Goal: Information Seeking & Learning: Learn about a topic

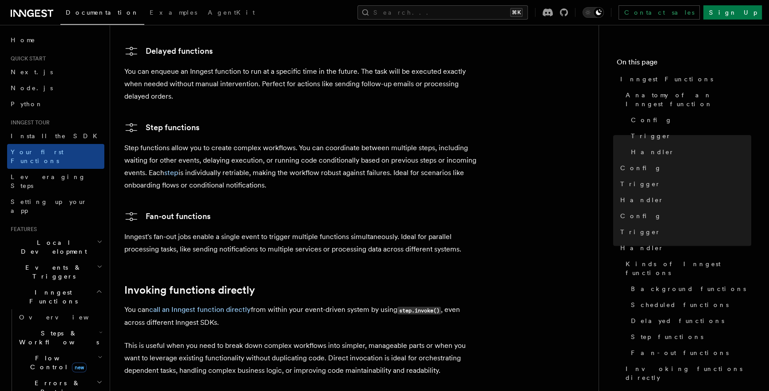
scroll to position [1650, 0]
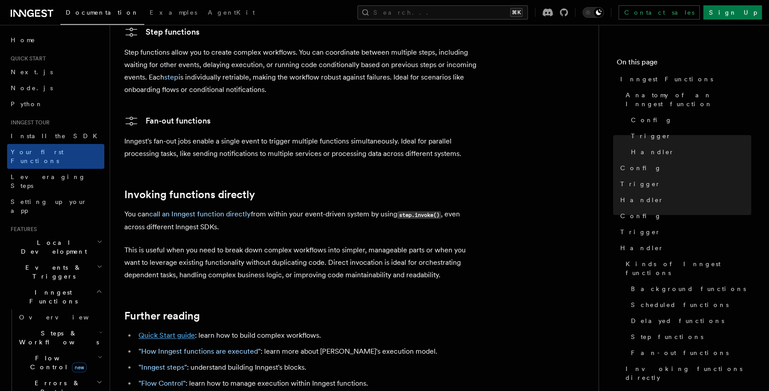
click at [162, 331] on link "Quick Start guide" at bounding box center [167, 335] width 56 height 8
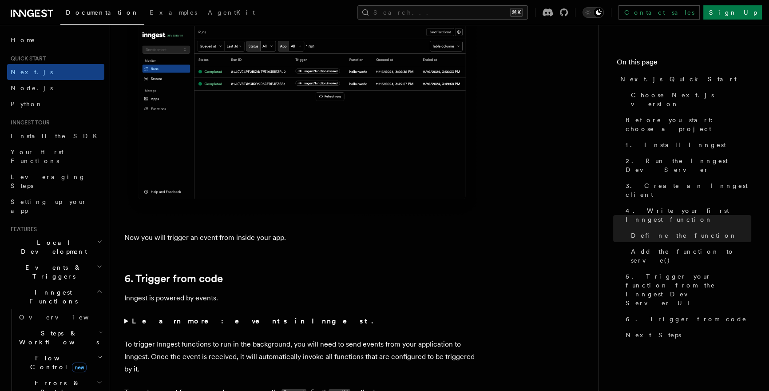
scroll to position [4448, 0]
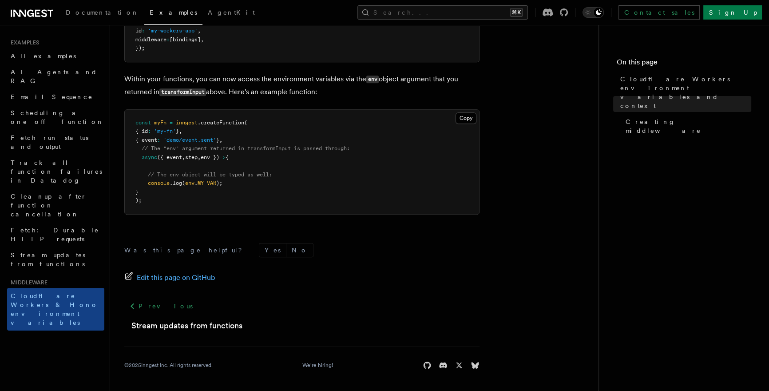
scroll to position [169, 0]
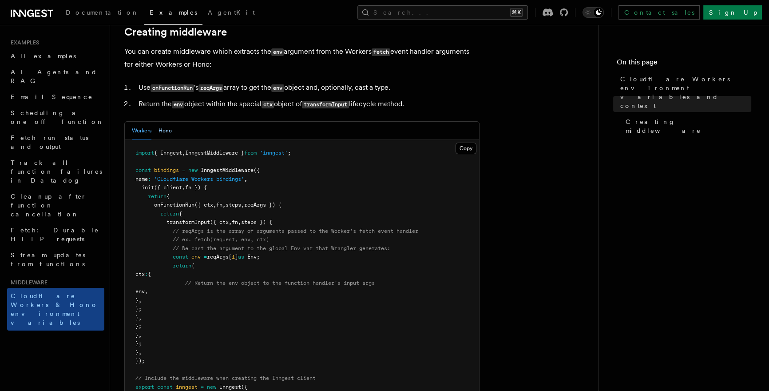
click at [168, 140] on button "Hono" at bounding box center [165, 131] width 13 height 18
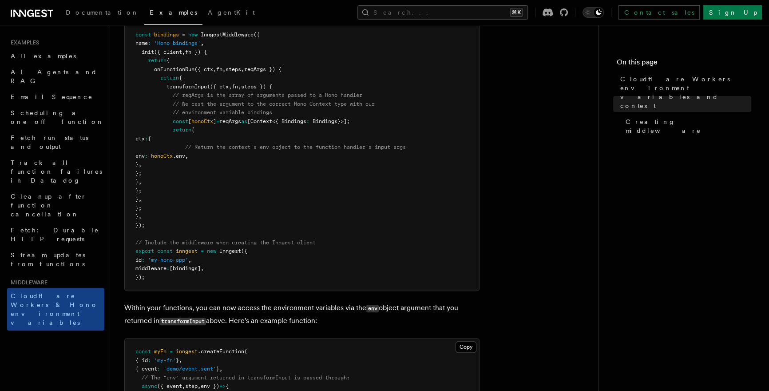
scroll to position [440, 0]
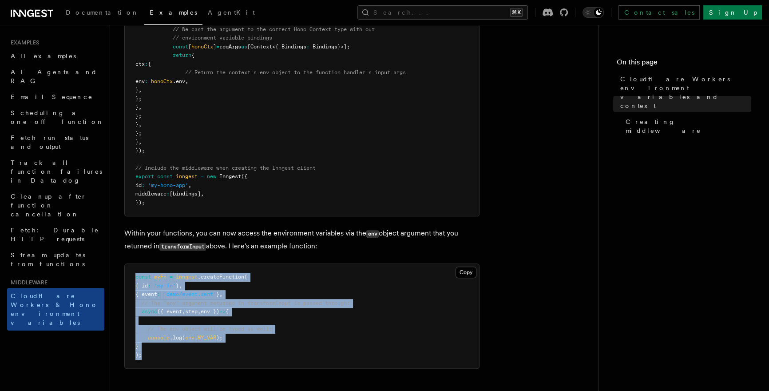
drag, startPoint x: 133, startPoint y: 287, endPoint x: 202, endPoint y: 368, distance: 106.5
click at [202, 368] on pre "const myFn = inngest .createFunction ( { id : 'my-fn' } , { event : 'demo/event…" at bounding box center [302, 316] width 355 height 104
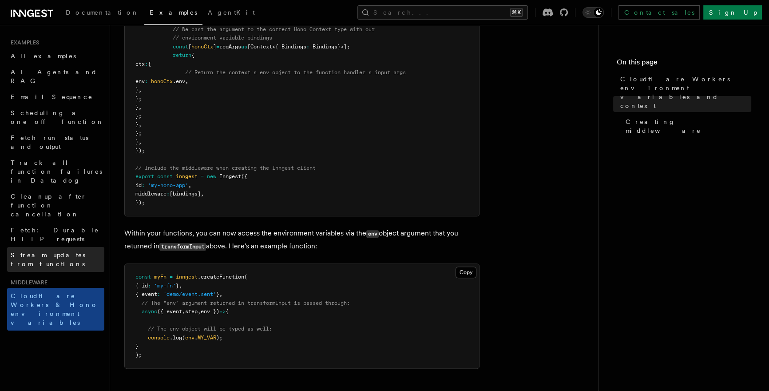
click at [74, 251] on span "Stream updates from functions" at bounding box center [58, 260] width 94 height 18
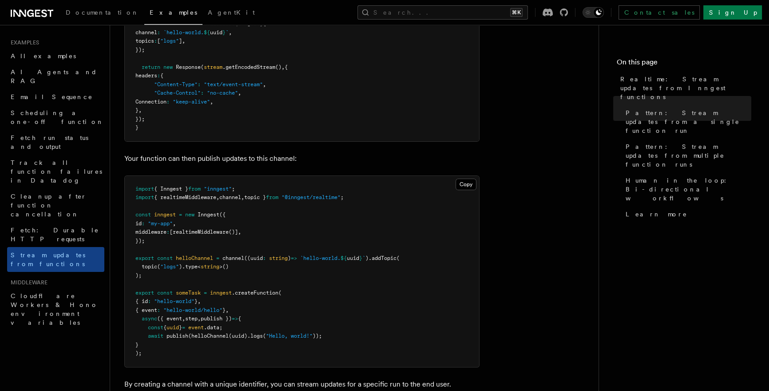
scroll to position [300, 0]
